Goal: Browse casually: Explore the website without a specific task or goal

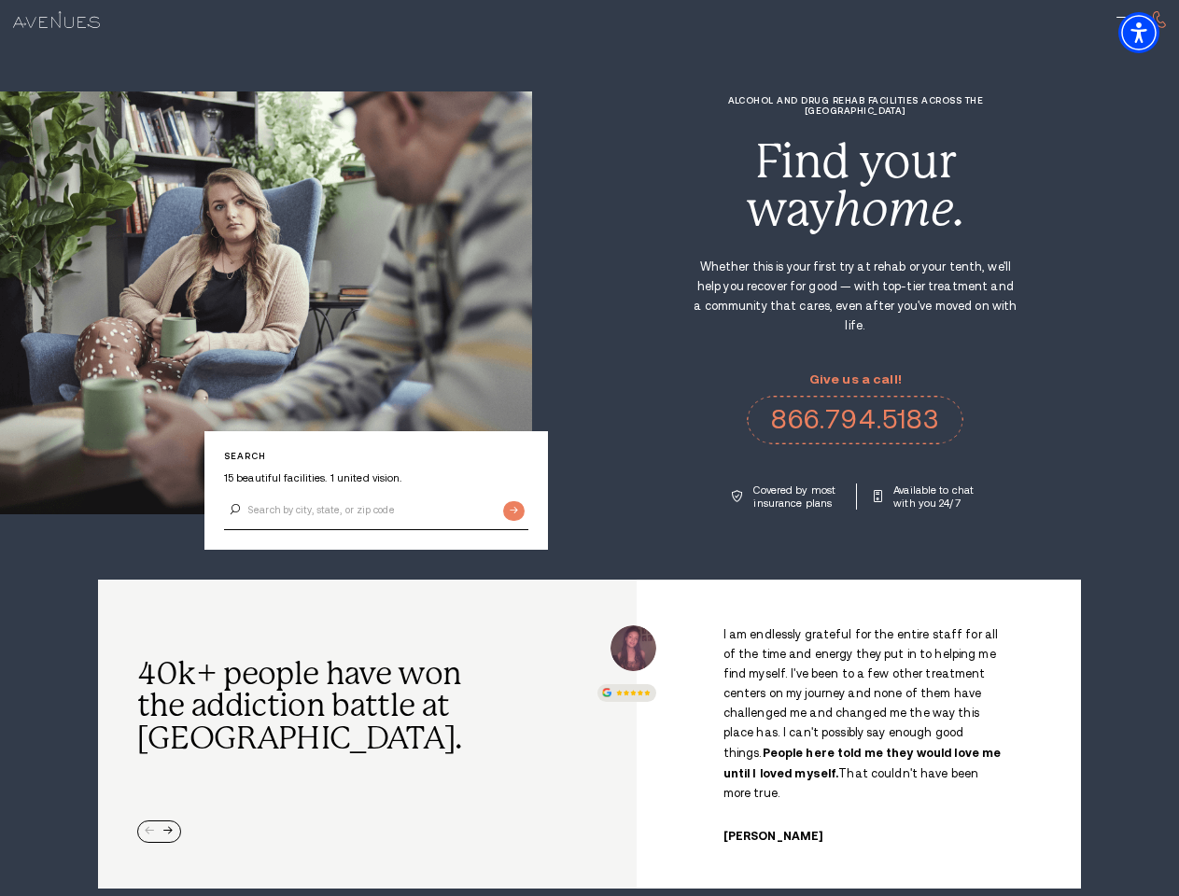
click at [589, 448] on div "Alcohol and Drug Rehab Facilities across the [GEOGRAPHIC_DATA] Find your way ho…" at bounding box center [855, 302] width 647 height 414
click at [1155, 33] on img "Accessibility Menu" at bounding box center [1138, 32] width 41 height 41
